Goal: Task Accomplishment & Management: Manage account settings

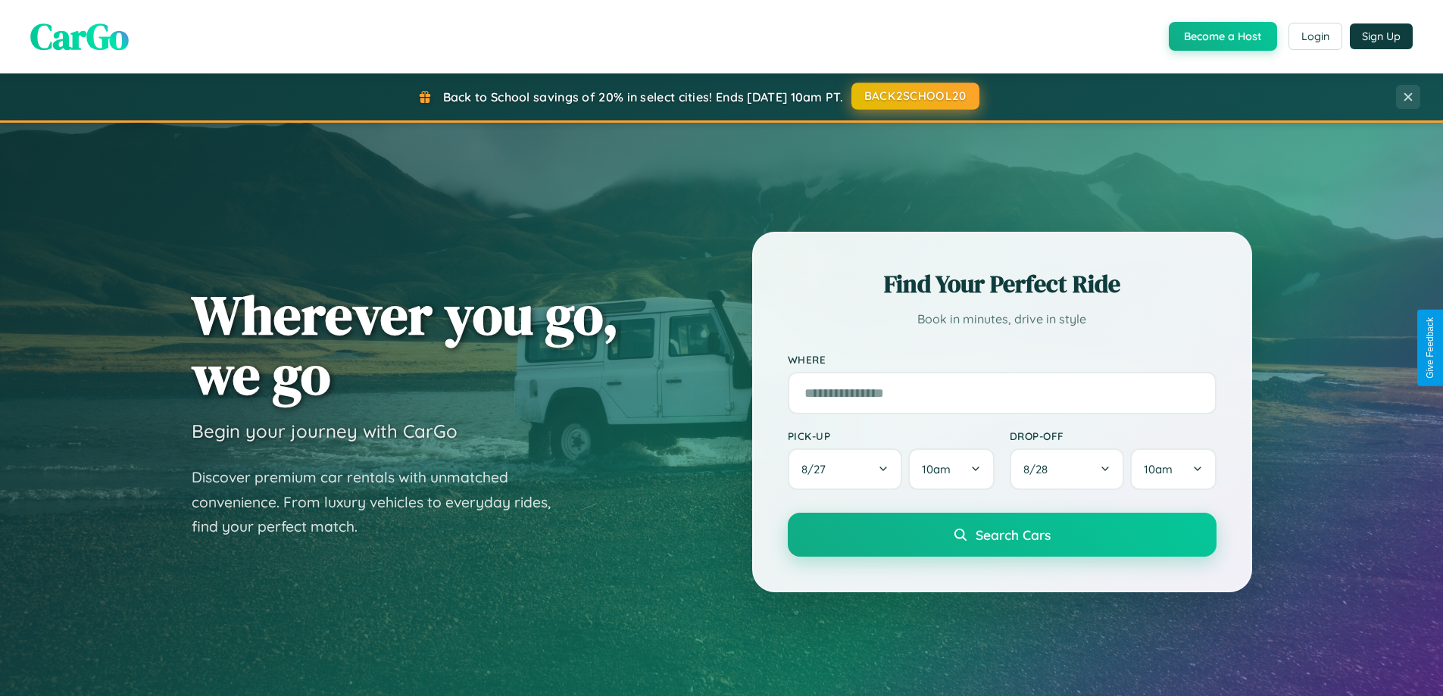
click at [915, 96] on button "BACK2SCHOOL20" at bounding box center [916, 96] width 128 height 27
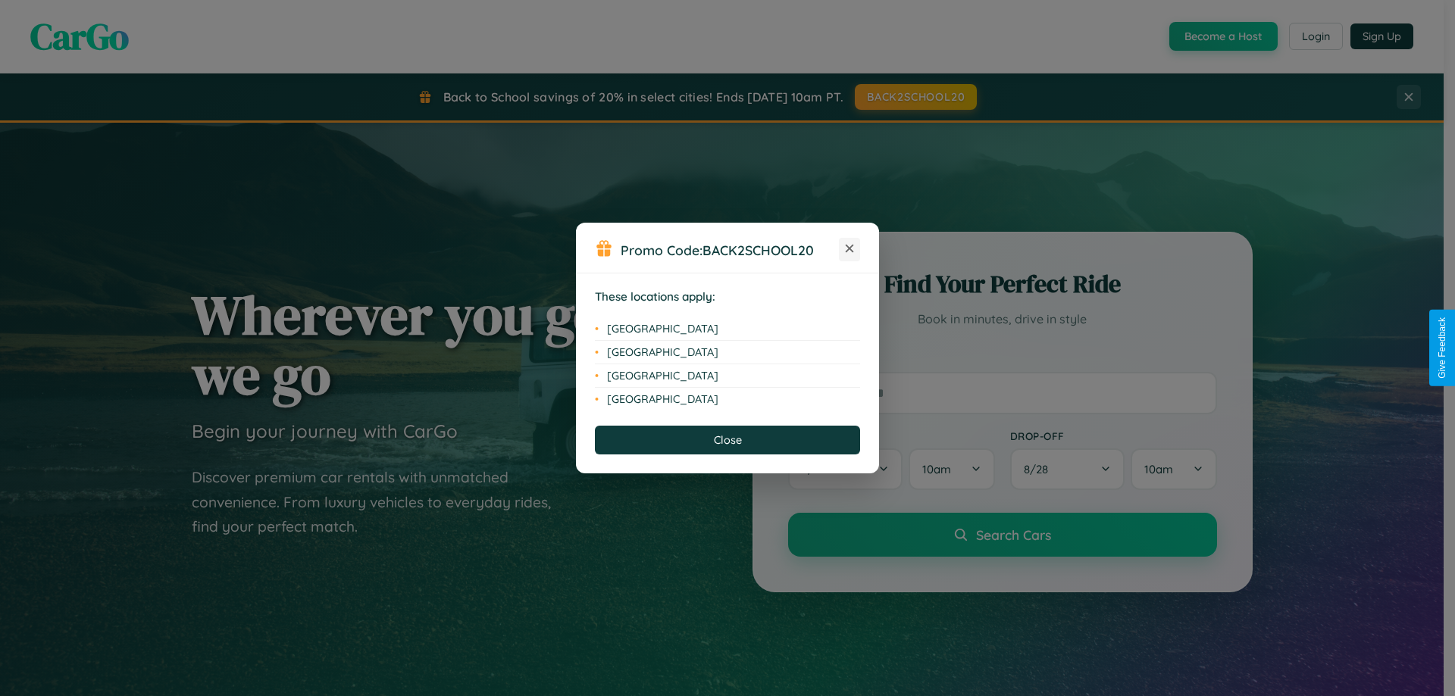
click at [849, 249] on icon at bounding box center [850, 249] width 8 height 8
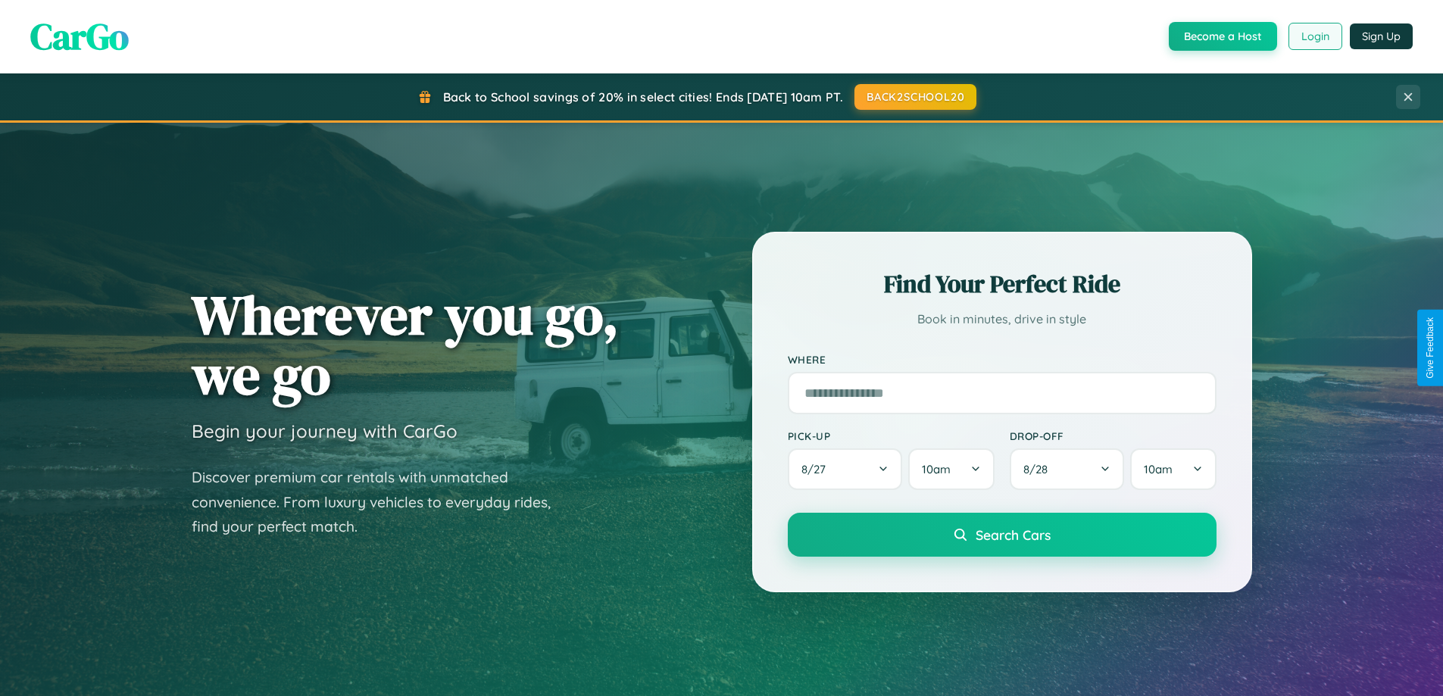
click at [1315, 36] on button "Login" at bounding box center [1316, 36] width 54 height 27
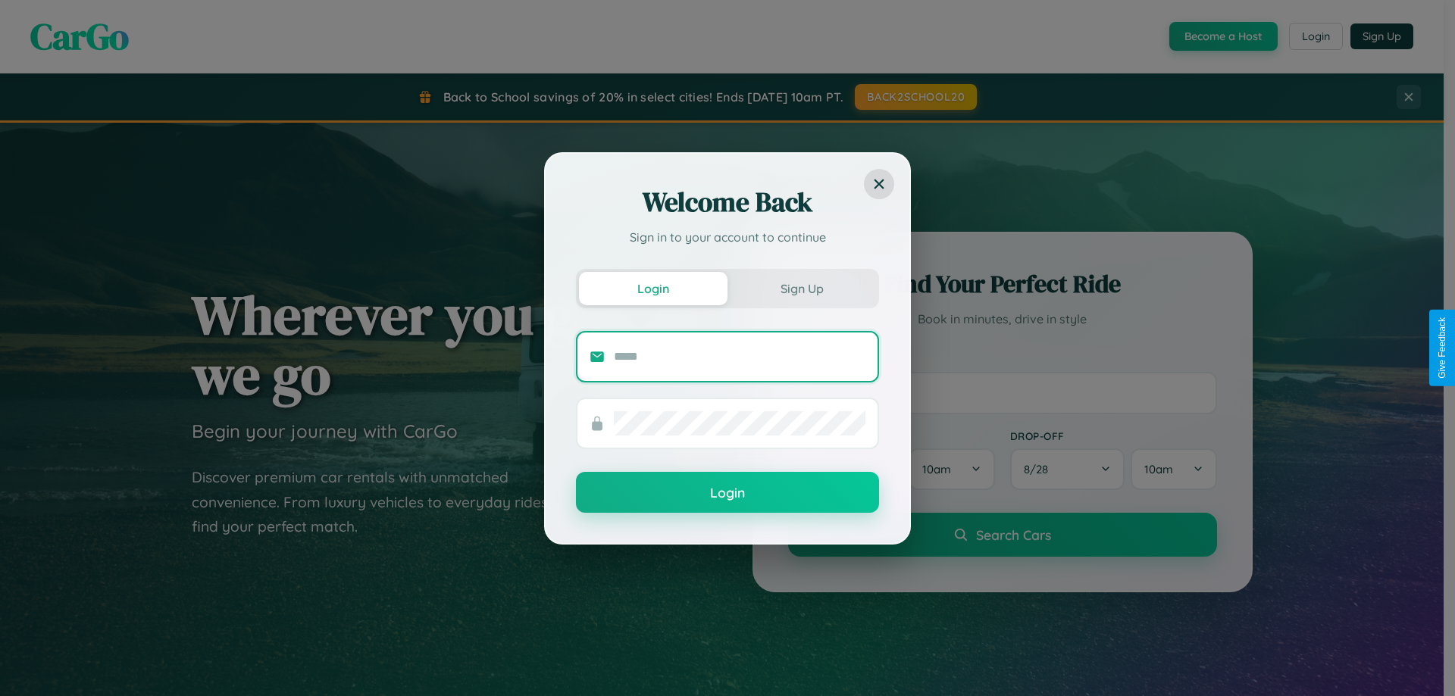
click at [739, 356] on input "text" at bounding box center [740, 357] width 252 height 24
type input "**********"
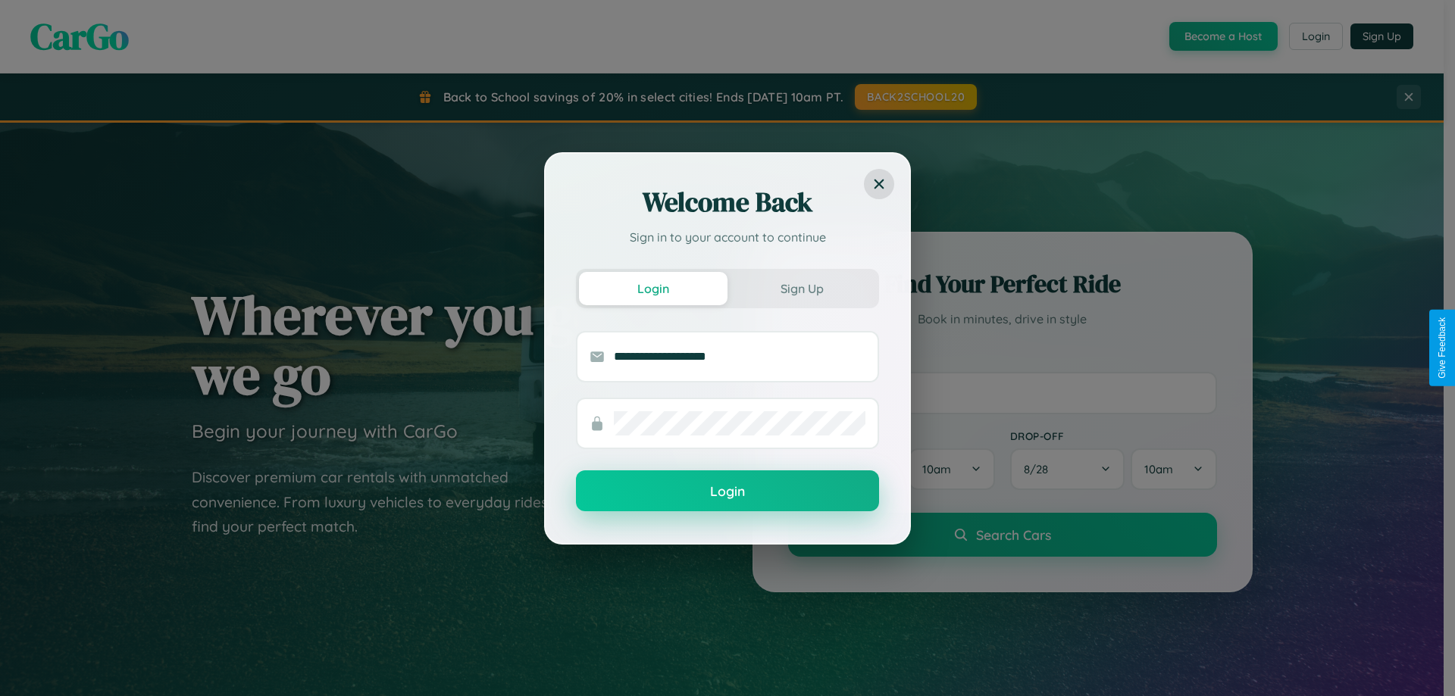
click at [727, 492] on button "Login" at bounding box center [727, 491] width 303 height 41
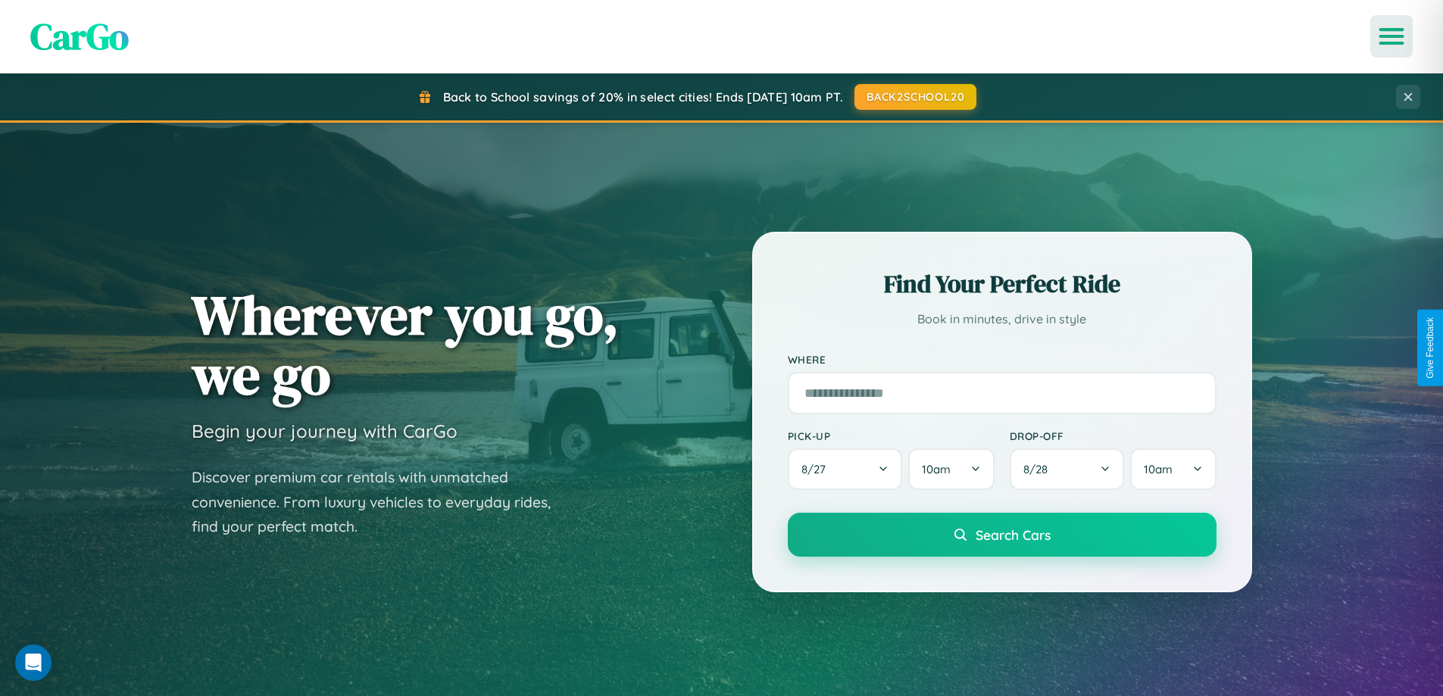
click at [1392, 36] on icon "Open menu" at bounding box center [1392, 37] width 22 height 14
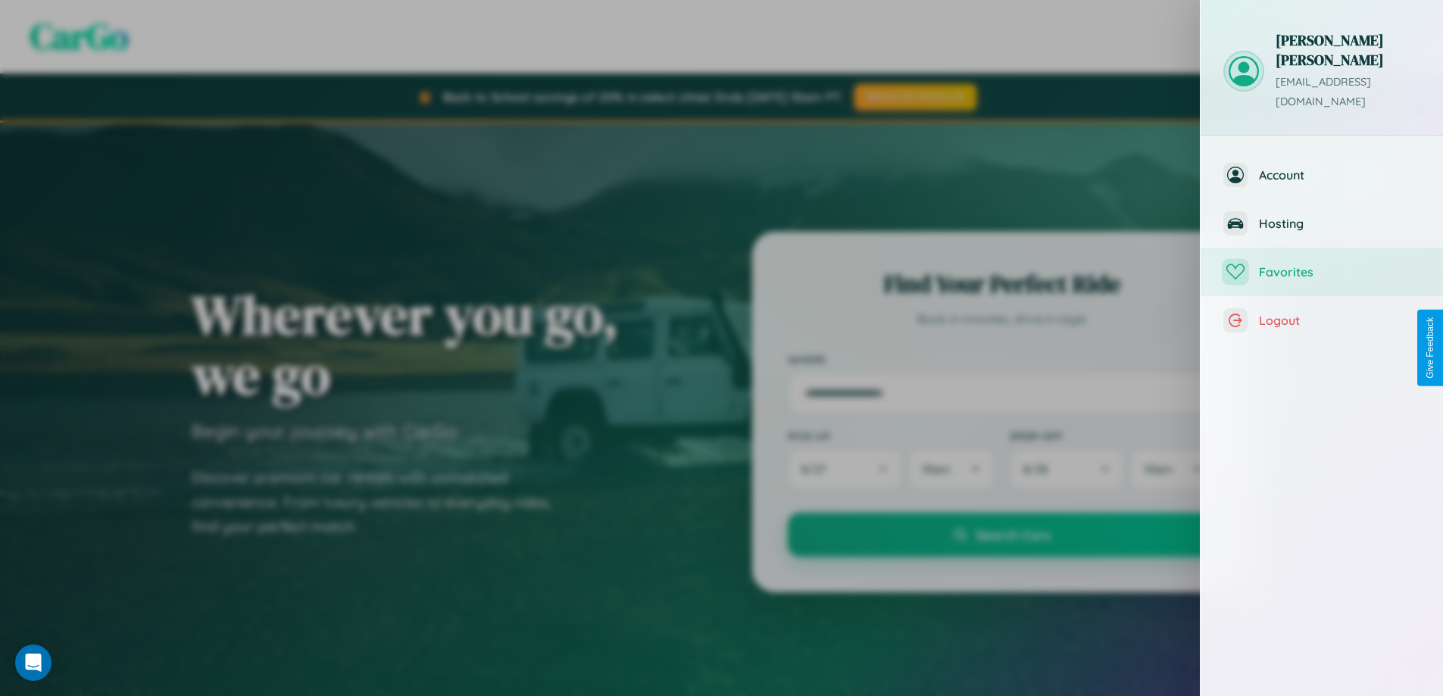
click at [1322, 264] on span "Favorites" at bounding box center [1339, 271] width 161 height 15
